Goal: Information Seeking & Learning: Learn about a topic

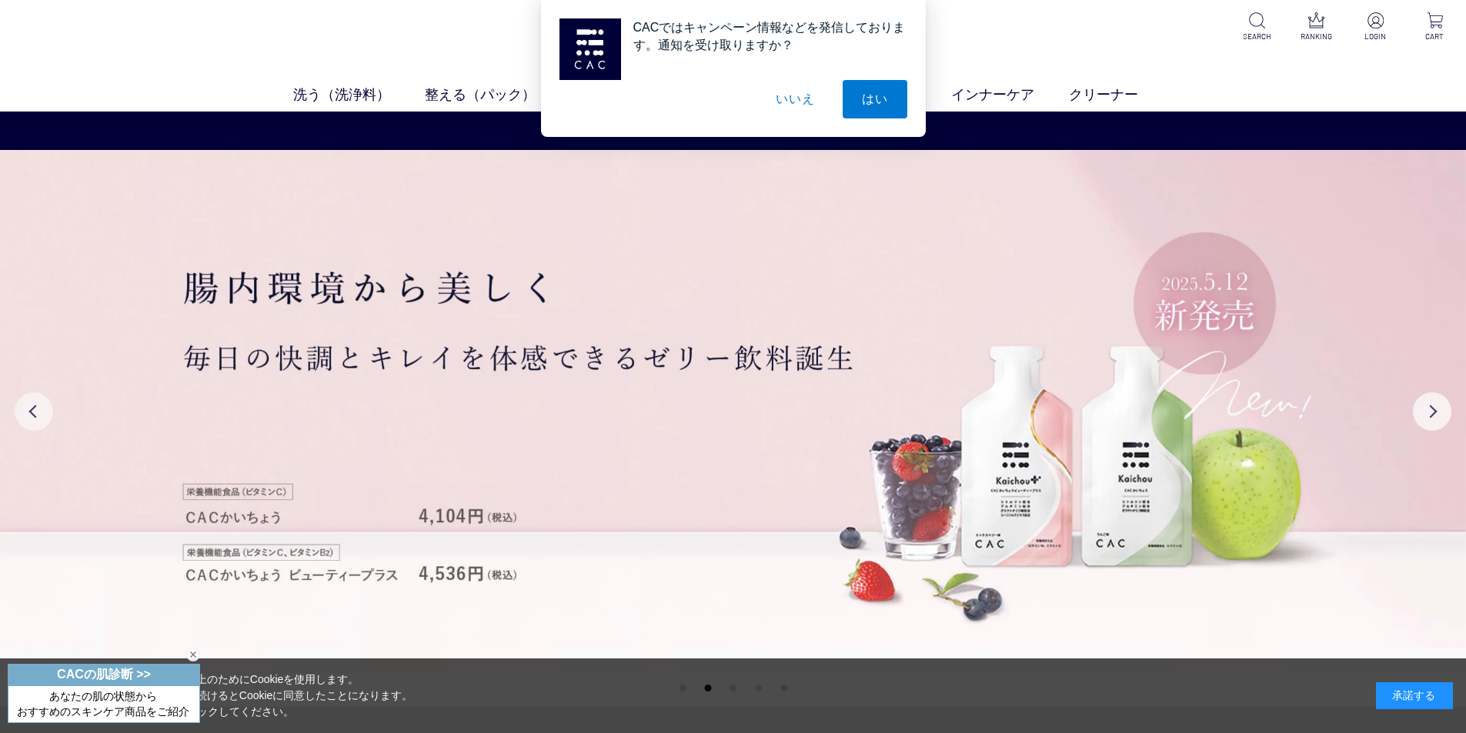
click at [39, 415] on button "Previous" at bounding box center [34, 411] width 38 height 38
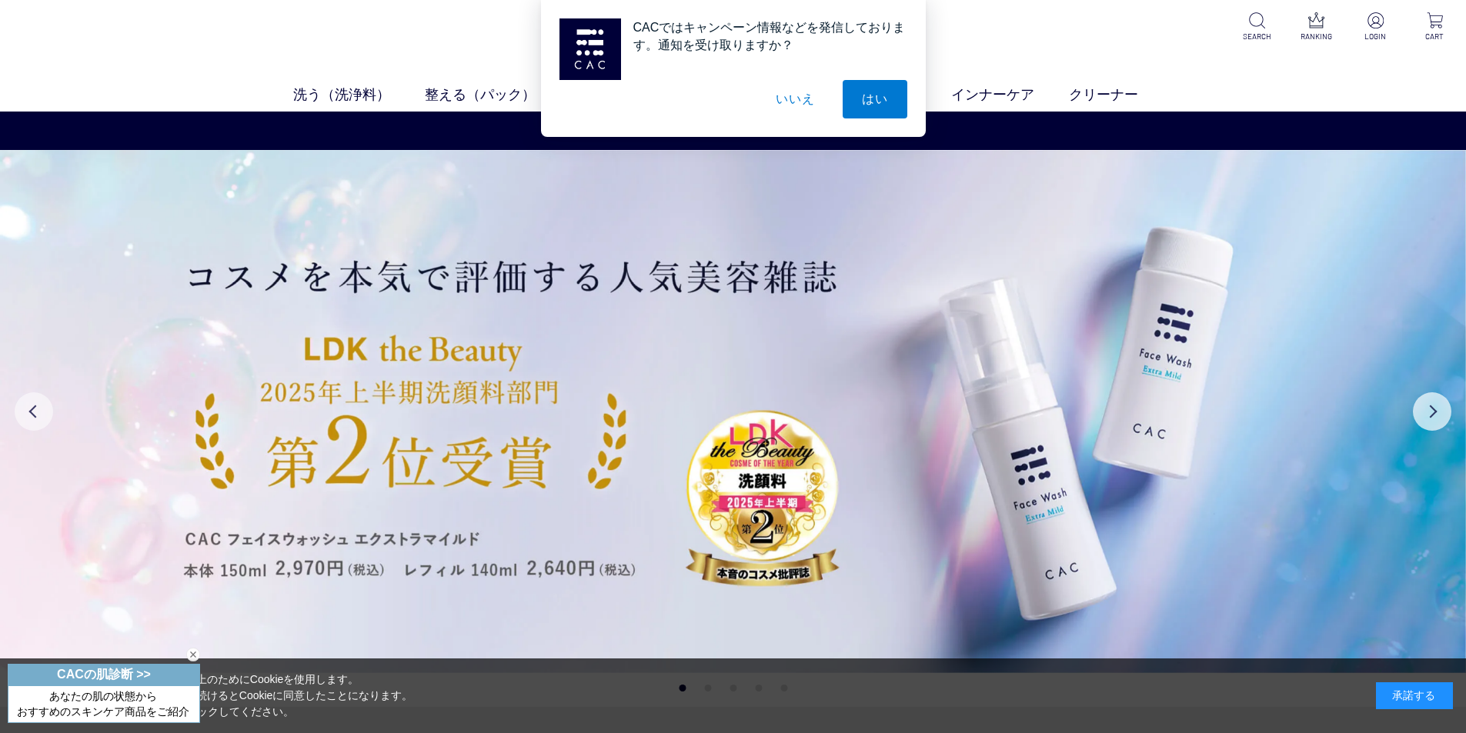
click at [39, 415] on button "Previous" at bounding box center [34, 411] width 38 height 38
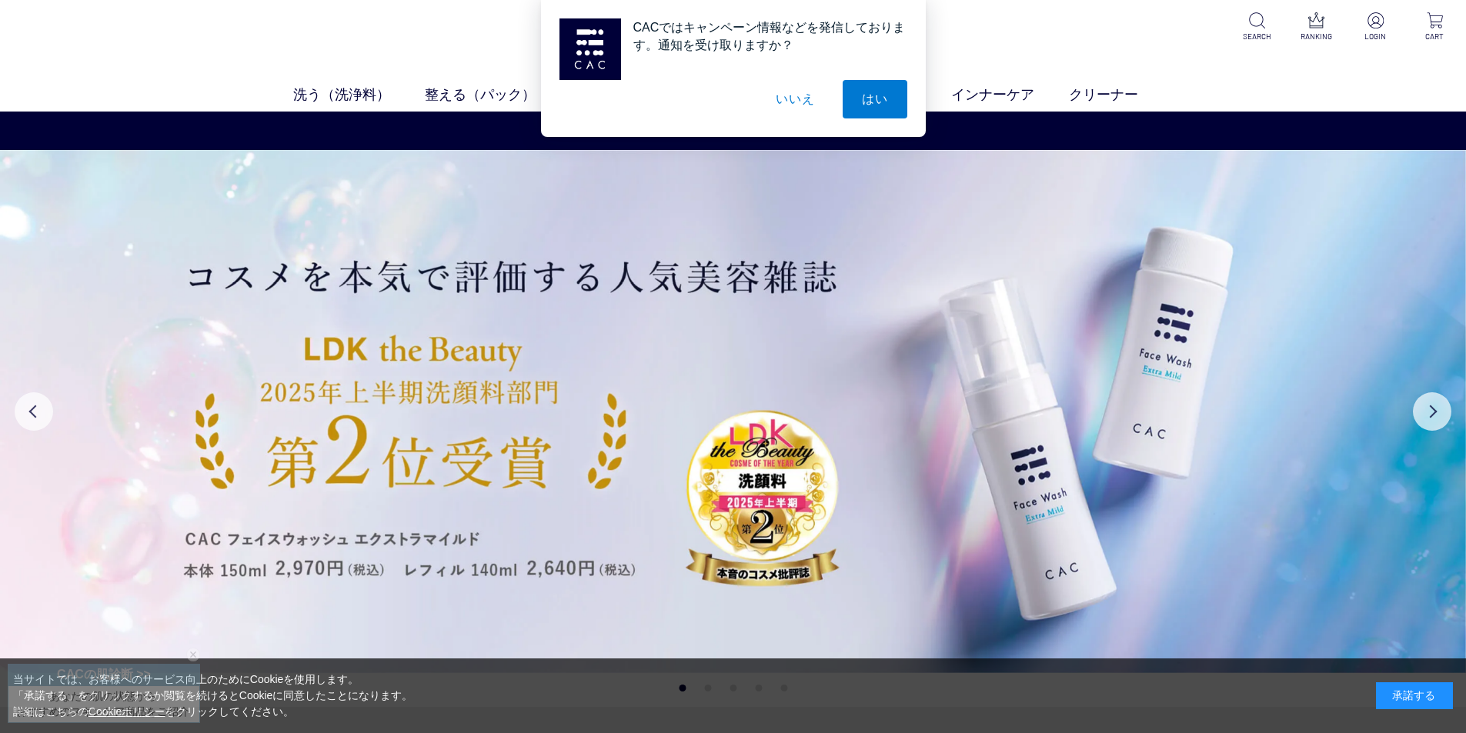
click at [790, 102] on button "いいえ" at bounding box center [794, 99] width 77 height 38
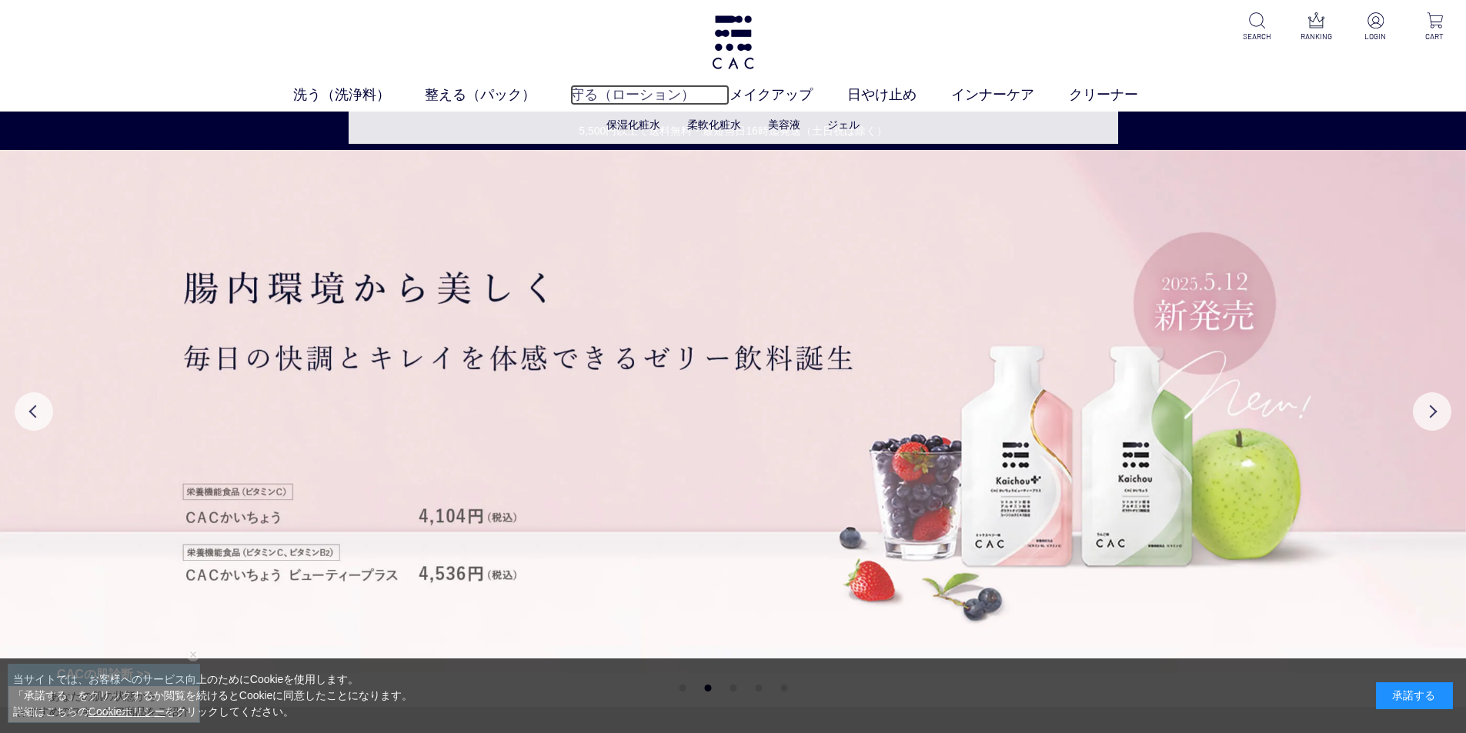
click at [631, 91] on link "守る（ローション）" at bounding box center [649, 95] width 159 height 21
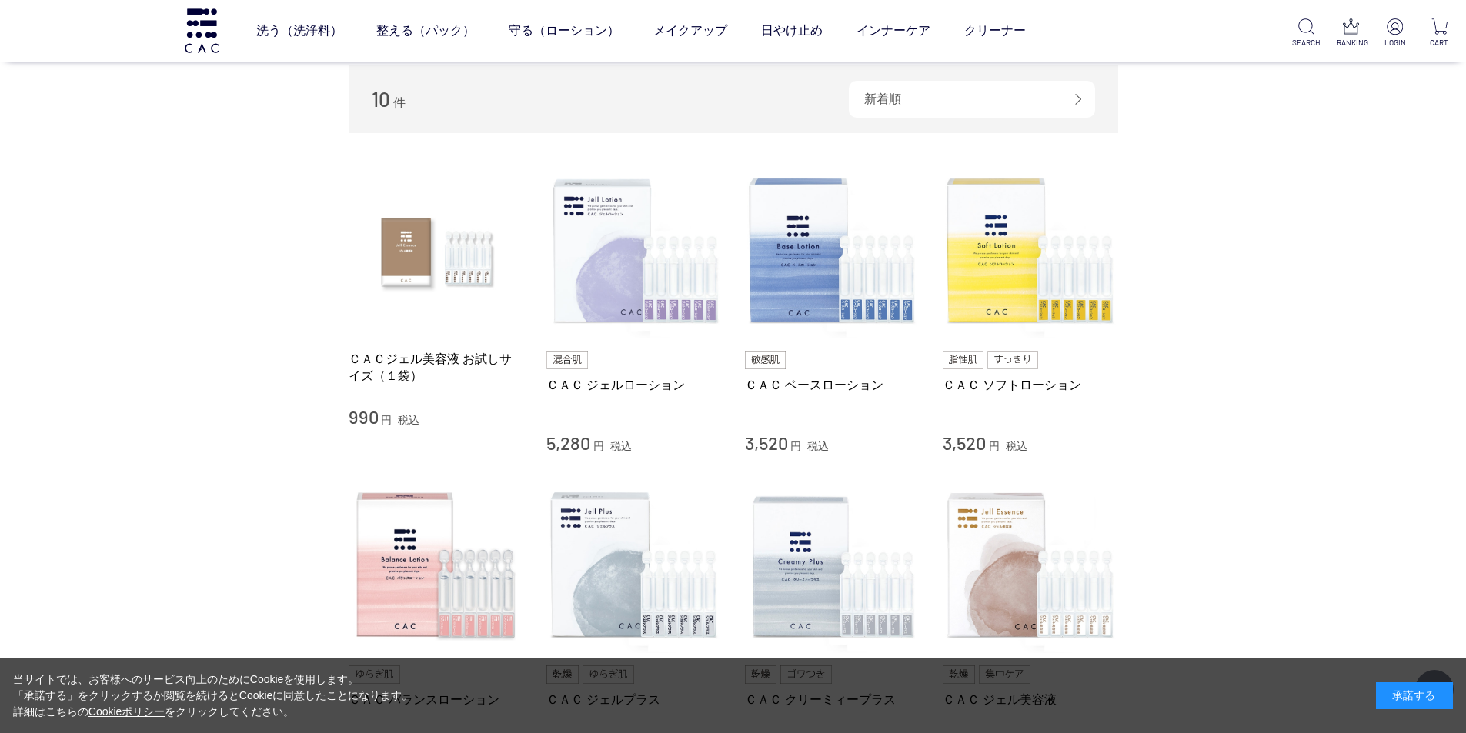
scroll to position [400, 0]
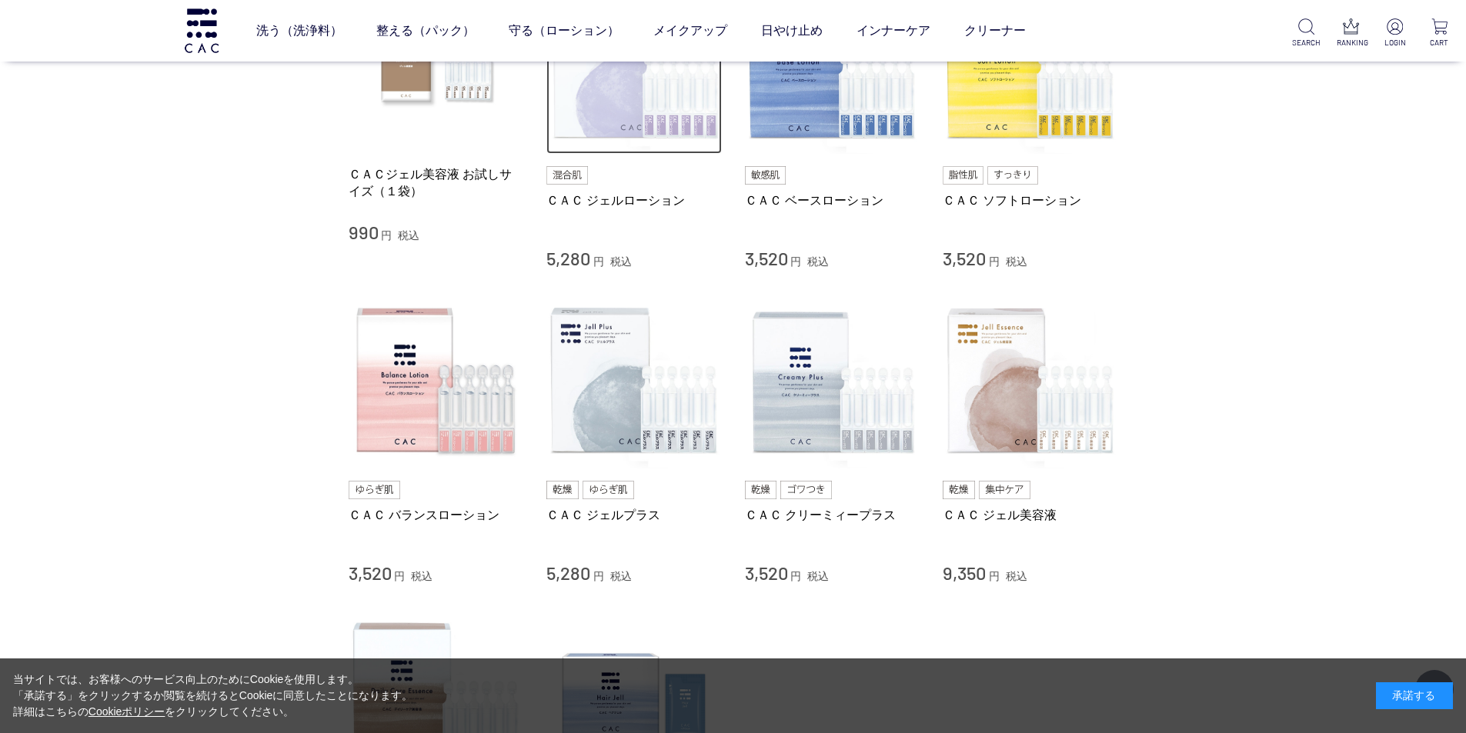
click at [665, 128] on img at bounding box center [633, 66] width 175 height 175
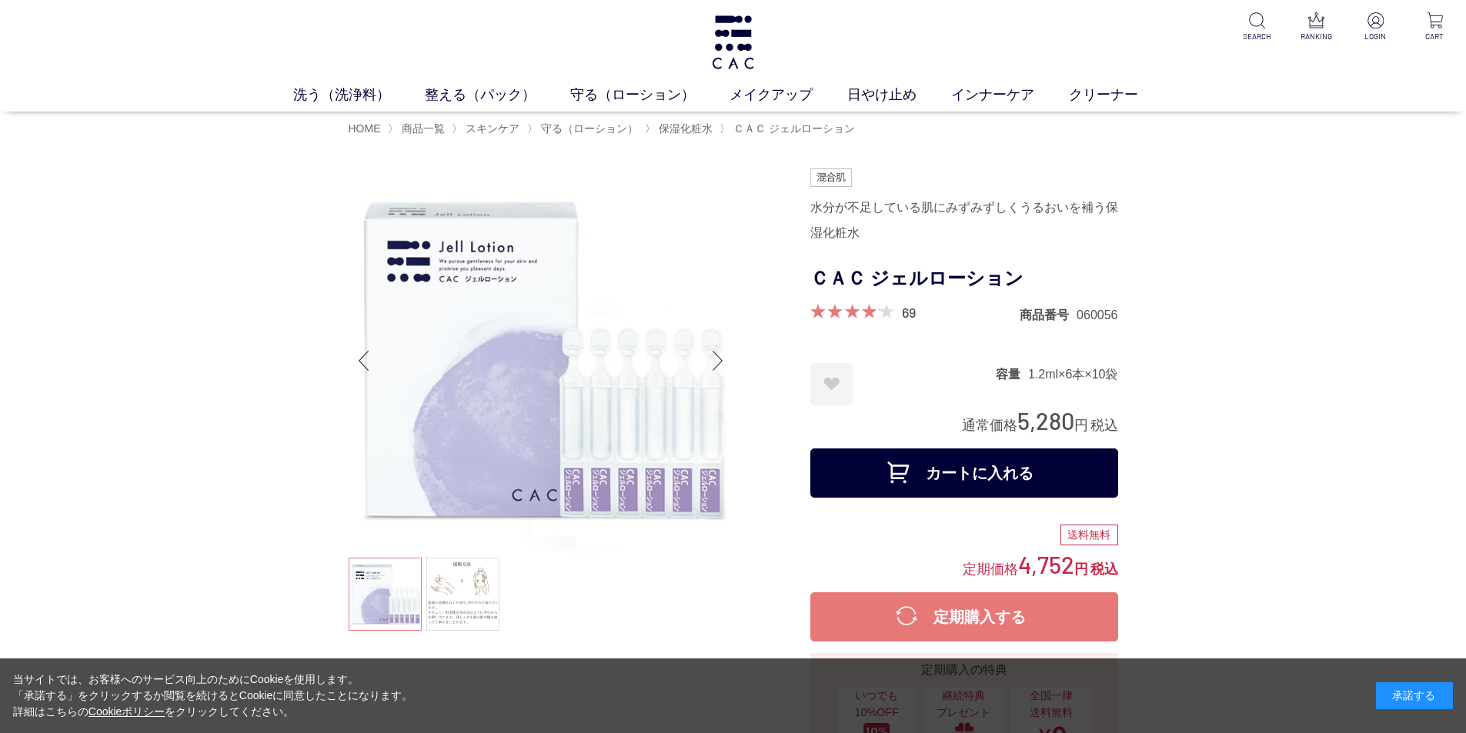
scroll to position [31, 0]
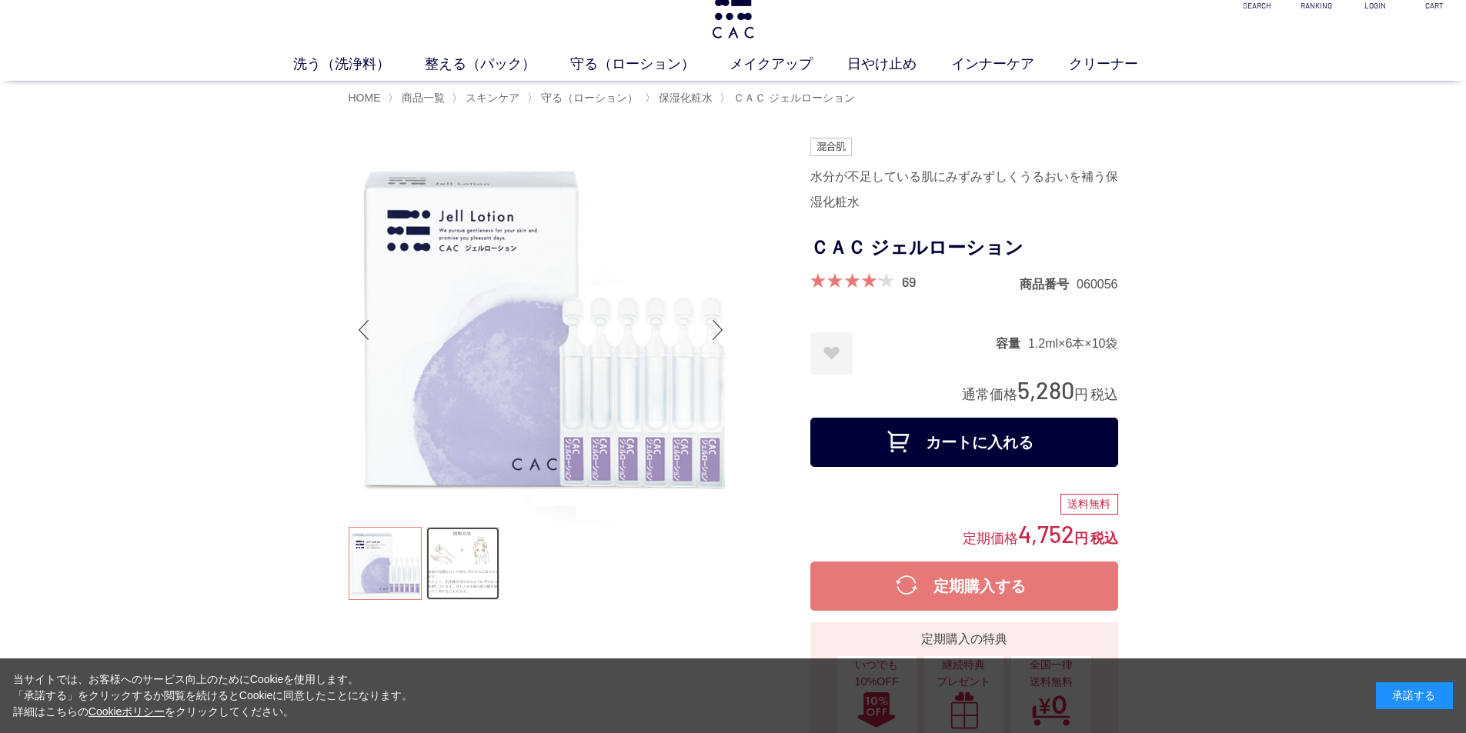
click at [449, 555] on link at bounding box center [462, 563] width 73 height 73
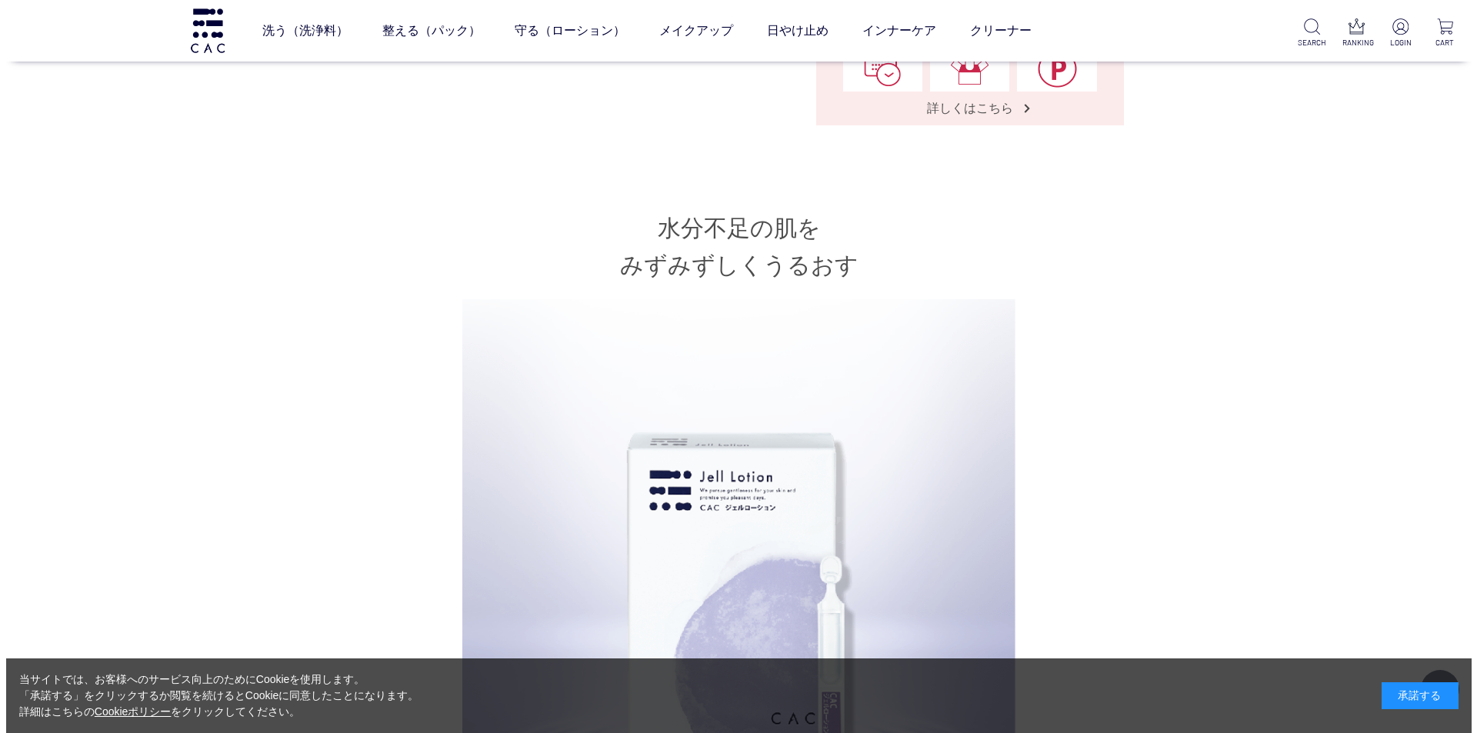
scroll to position [615, 0]
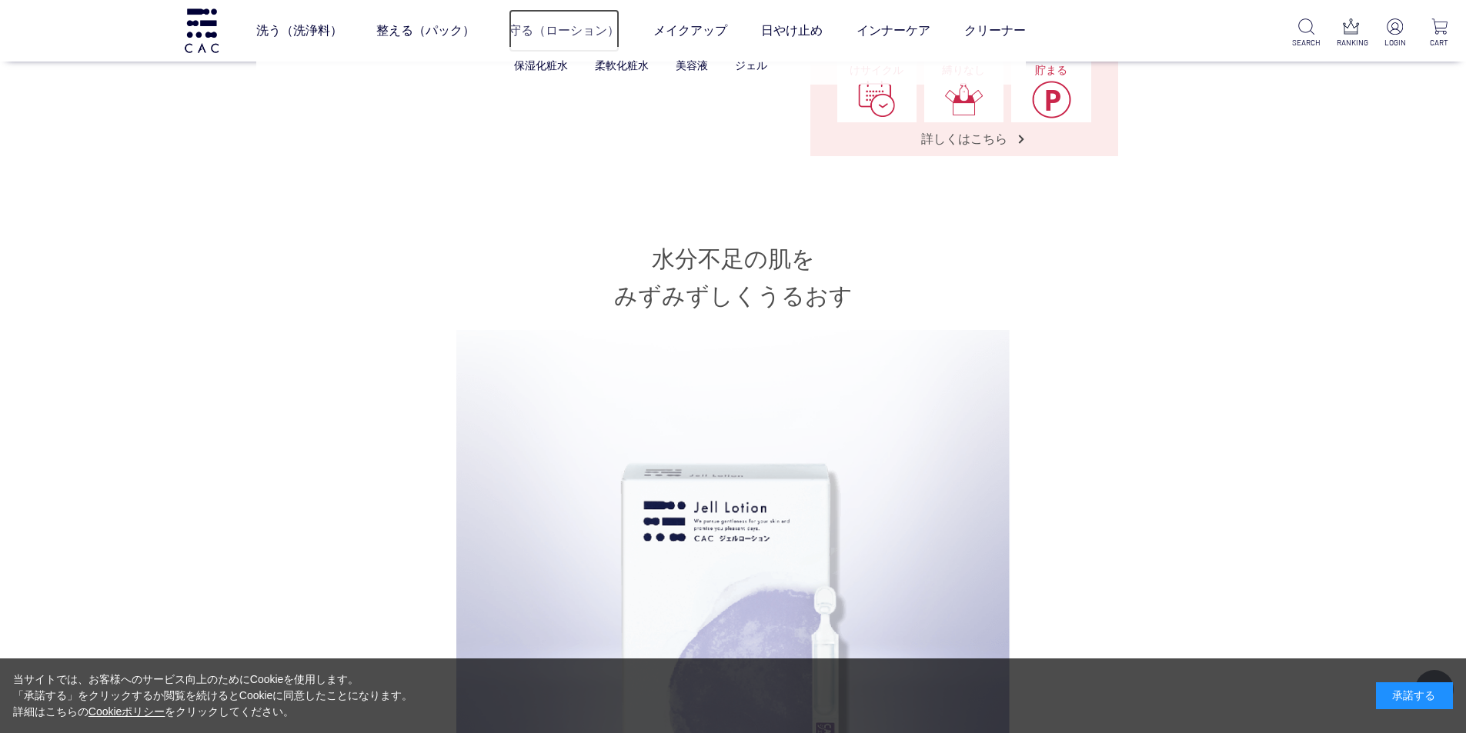
click at [515, 33] on link "守る（ローション）" at bounding box center [564, 30] width 111 height 43
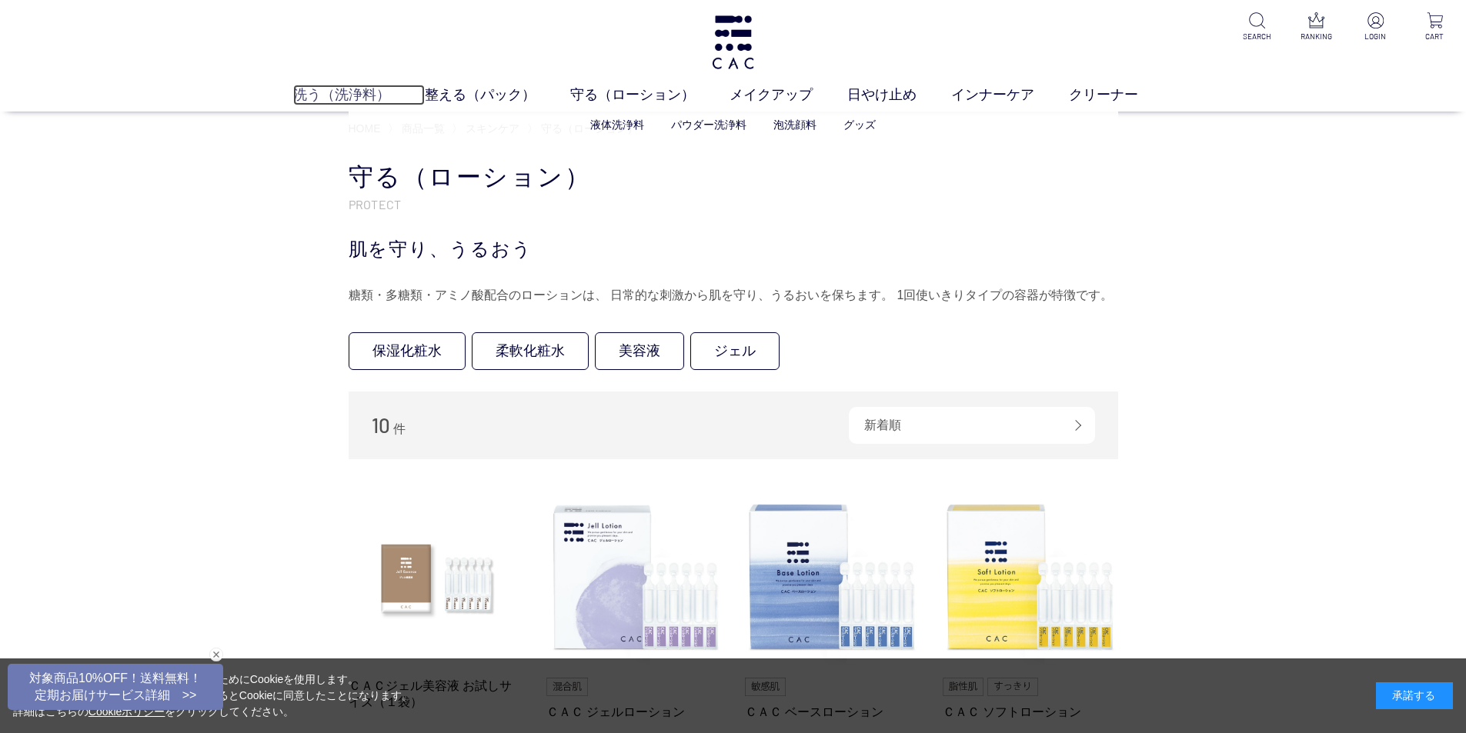
click at [363, 99] on link "洗う（洗浄料）" at bounding box center [359, 95] width 132 height 21
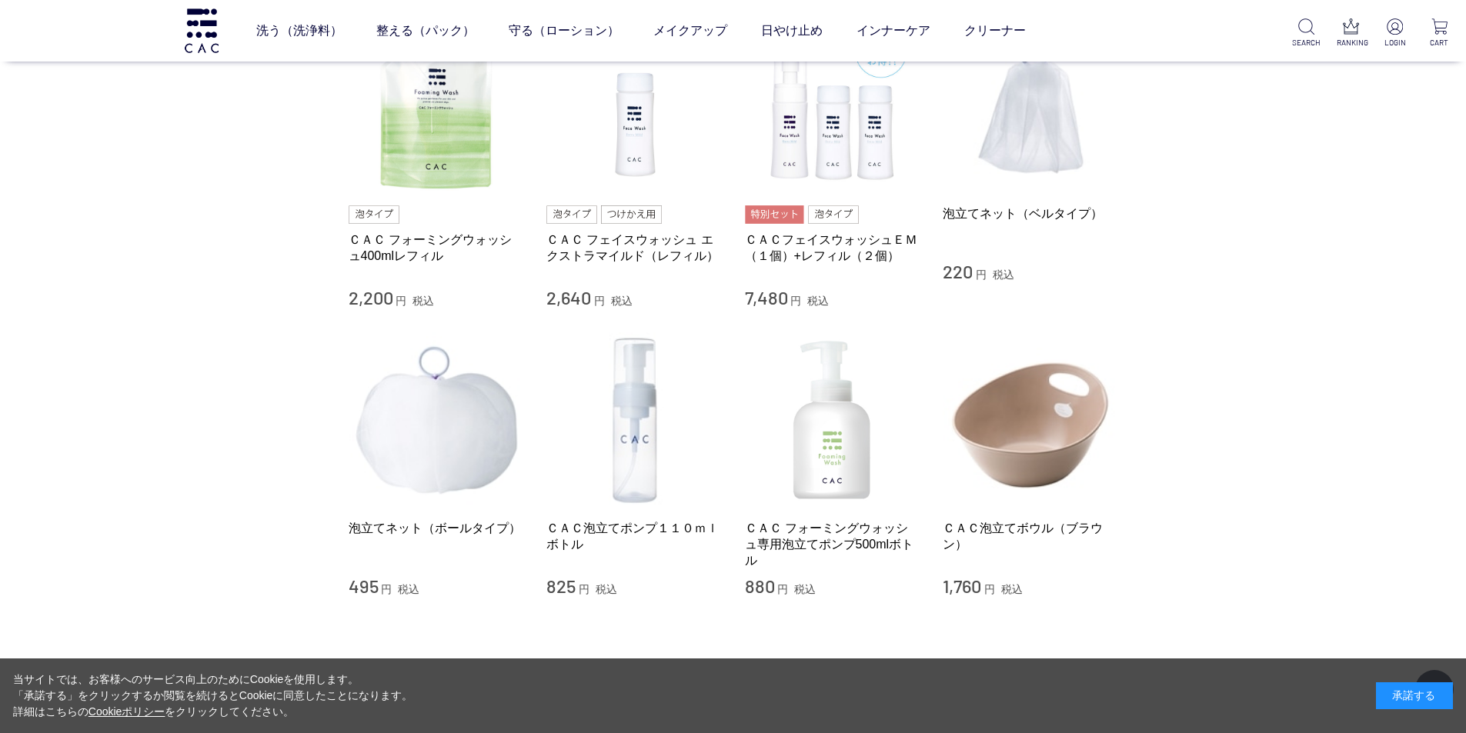
scroll to position [1046, 0]
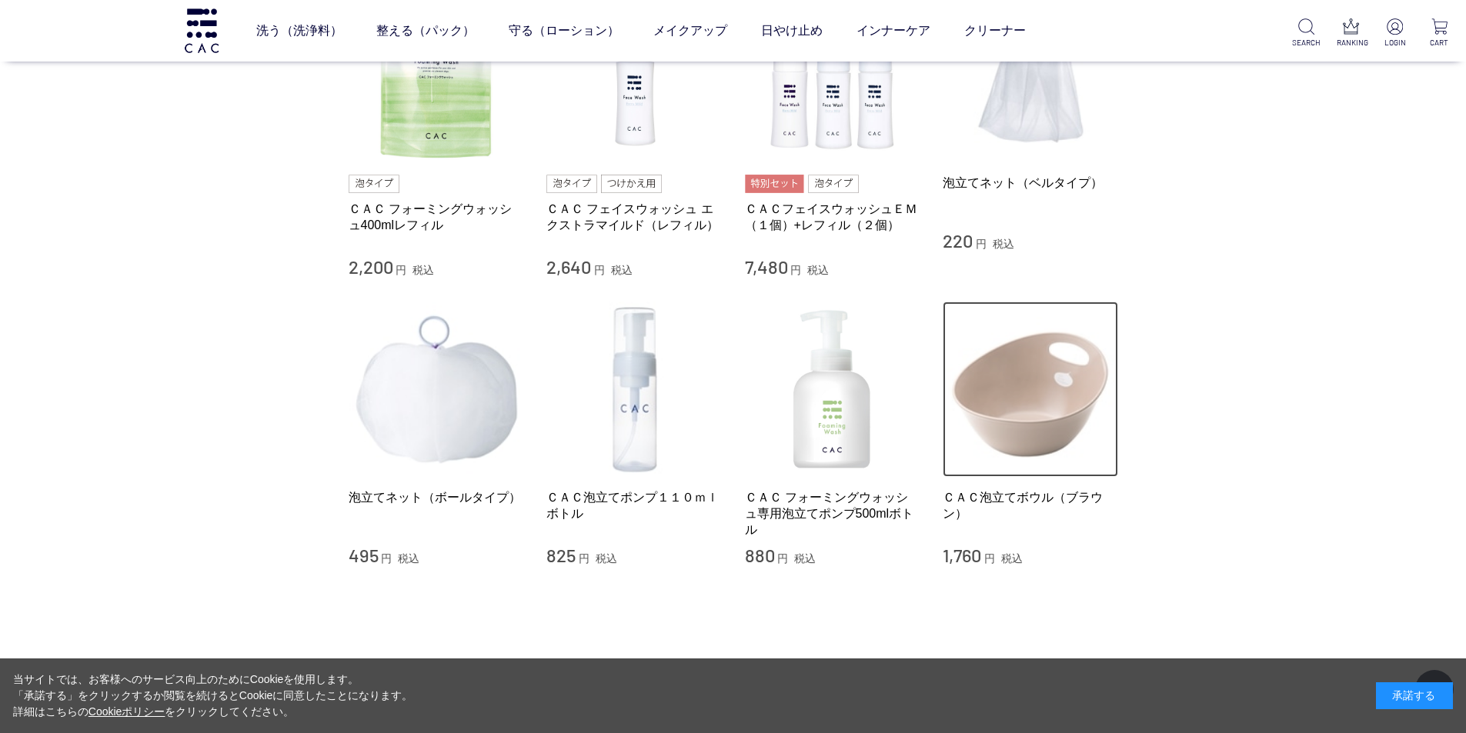
click at [1039, 396] on img at bounding box center [1029, 389] width 175 height 175
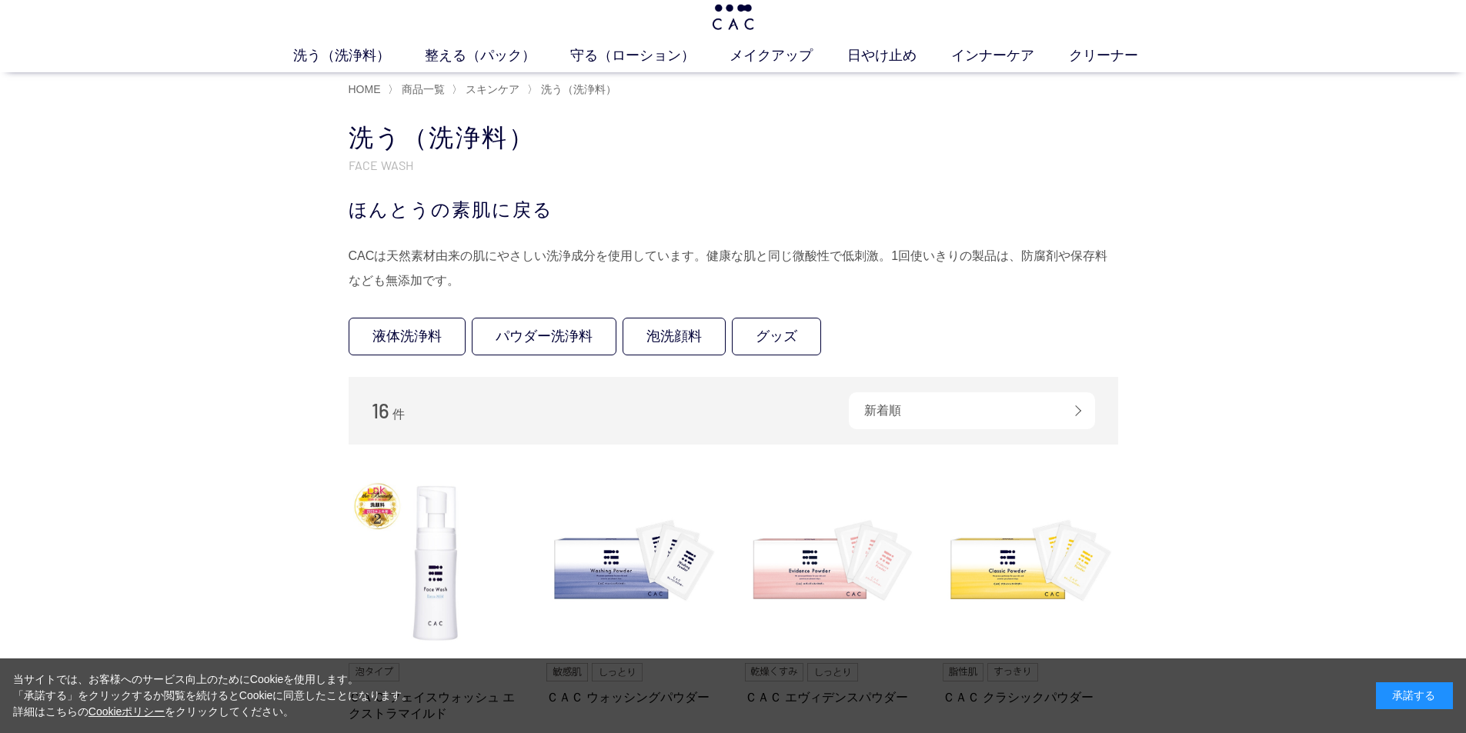
scroll to position [0, 0]
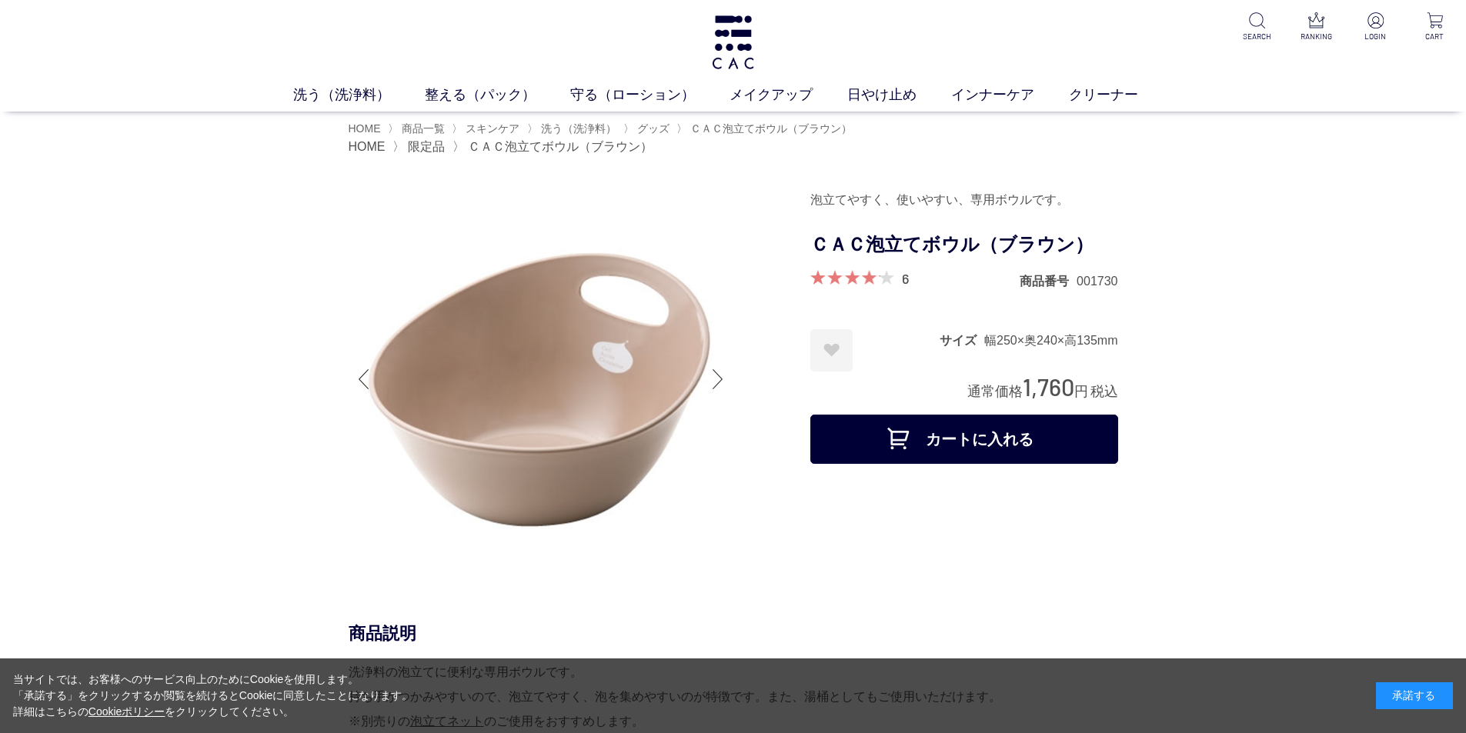
click at [776, 393] on div at bounding box center [580, 381] width 462 height 389
